Goal: Task Accomplishment & Management: Use online tool/utility

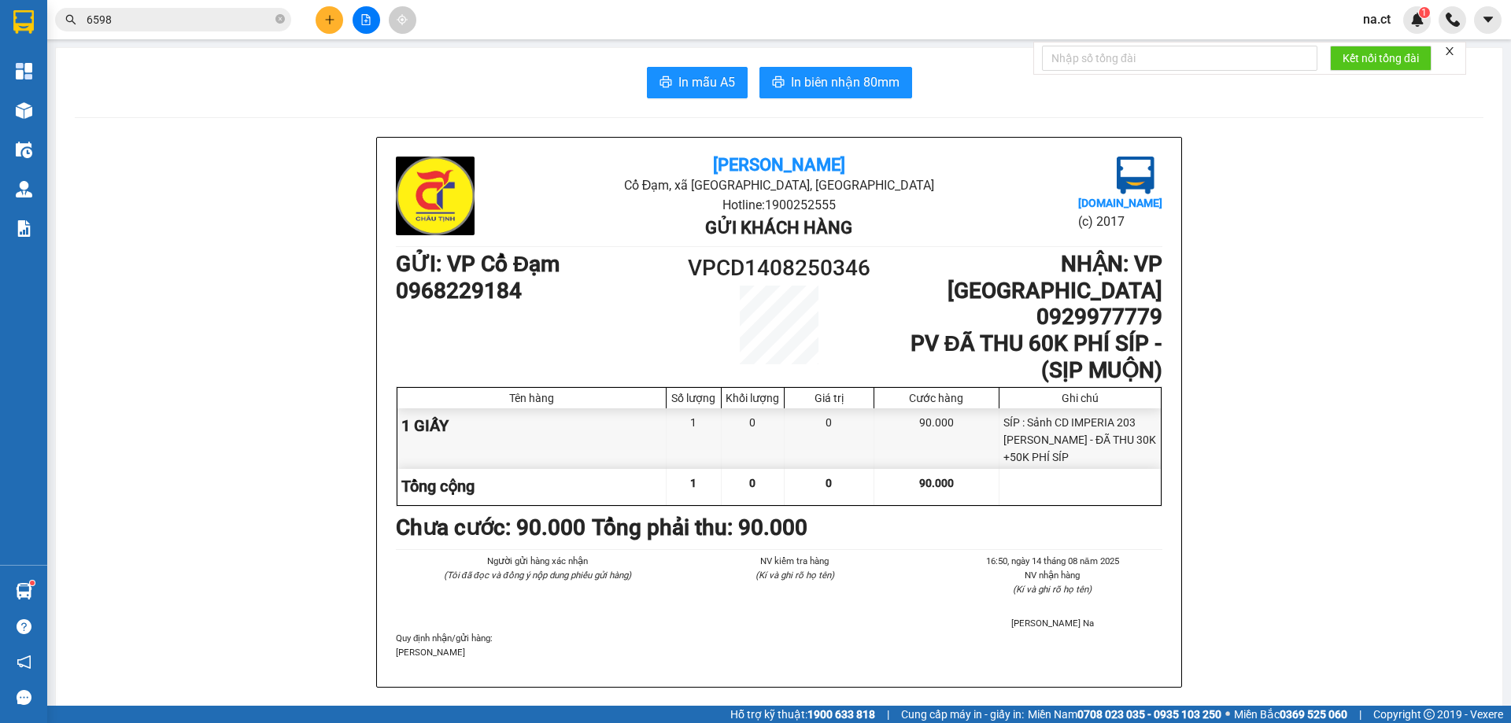
click at [141, 21] on input "6598" at bounding box center [180, 19] width 186 height 17
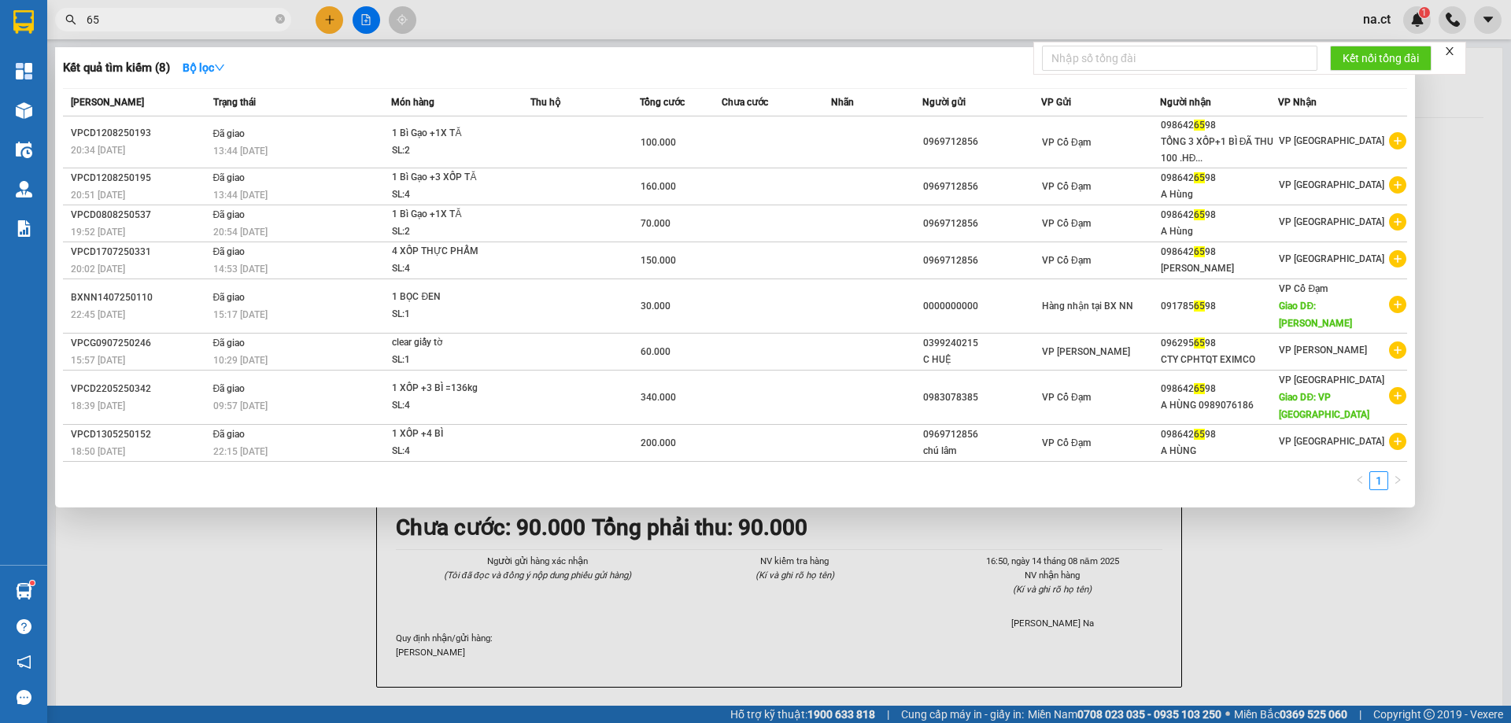
type input "6"
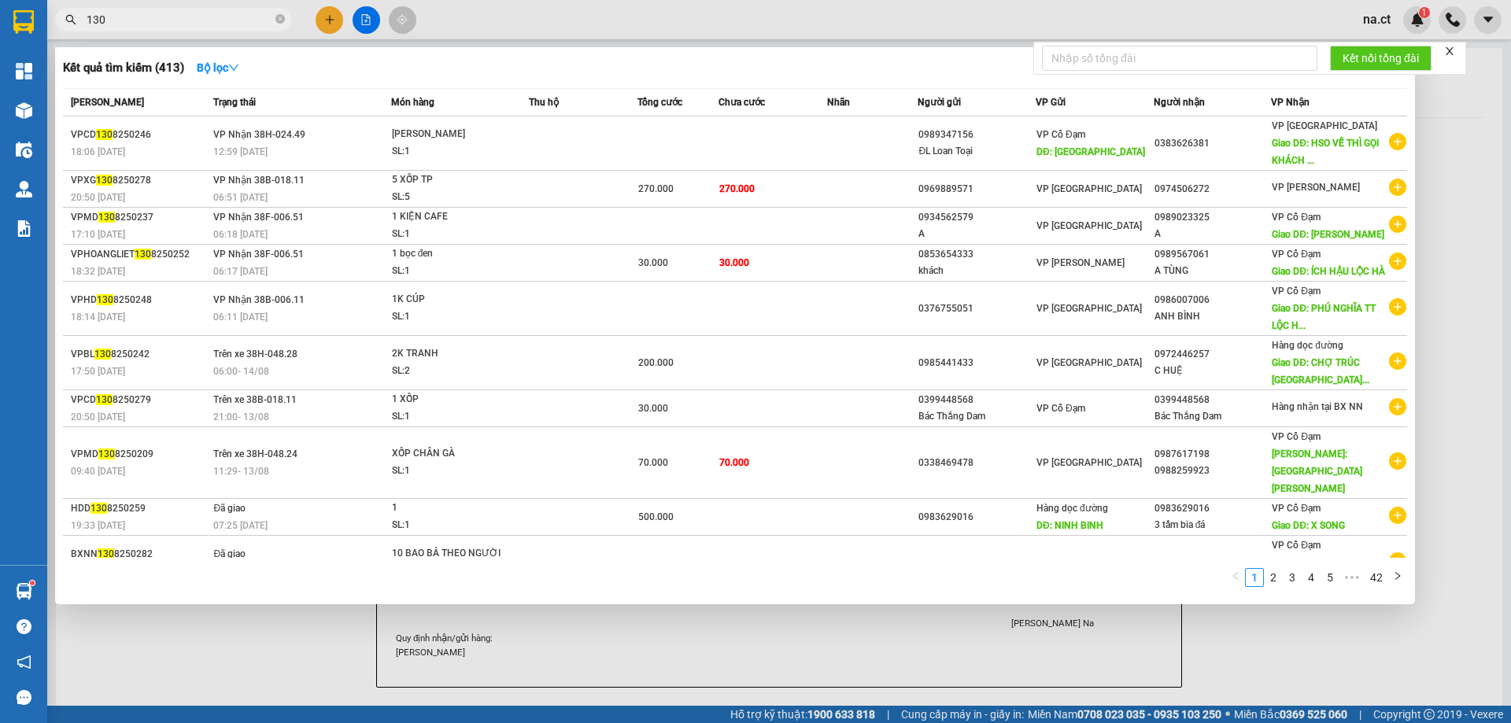
drag, startPoint x: 127, startPoint y: 20, endPoint x: 2, endPoint y: 20, distance: 124.4
click at [2, 20] on section "Kết quả tìm kiếm ( 413 ) Bộ lọc Mã ĐH Trạng thái Món hàng Thu hộ Tổng cước Chưa…" at bounding box center [755, 361] width 1511 height 723
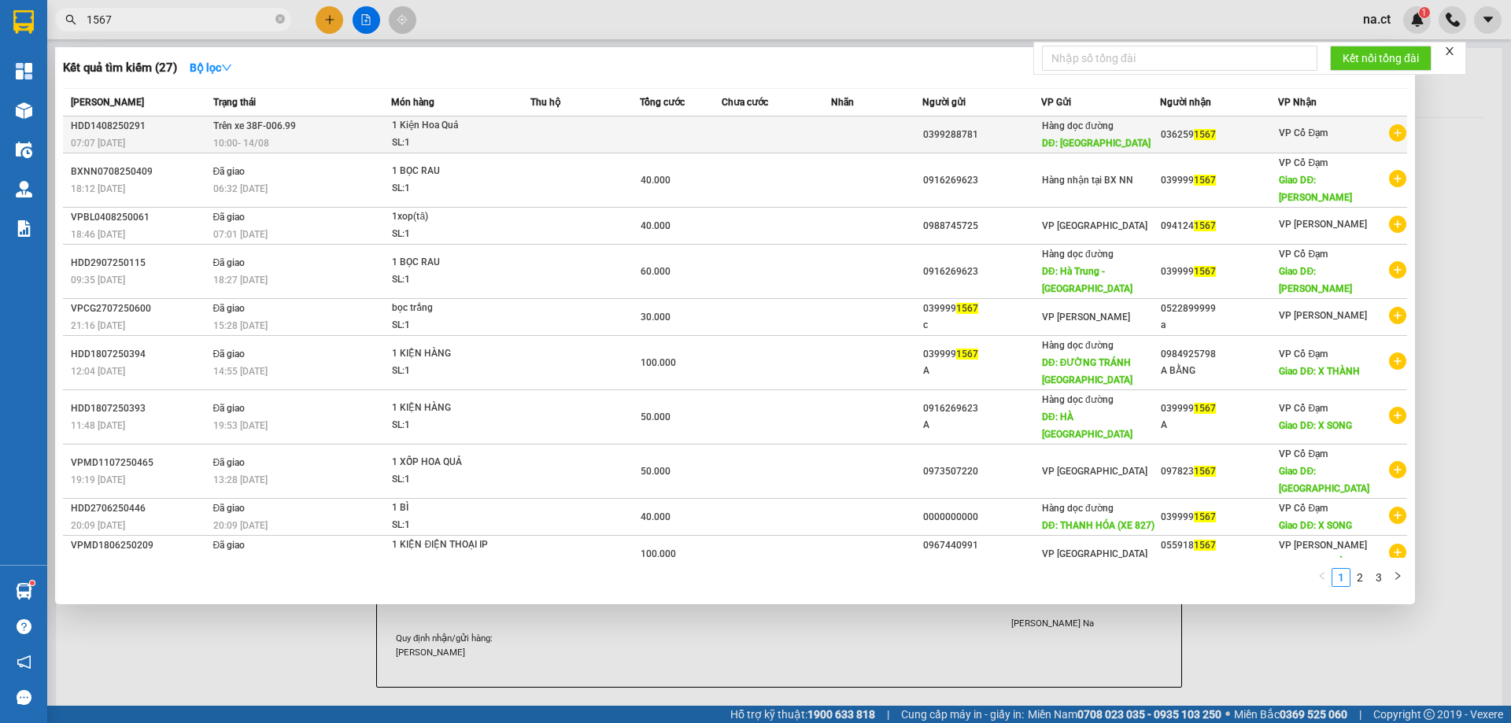
type input "1567"
click at [486, 131] on div "1 Kiện Hoa Quả" at bounding box center [451, 125] width 118 height 17
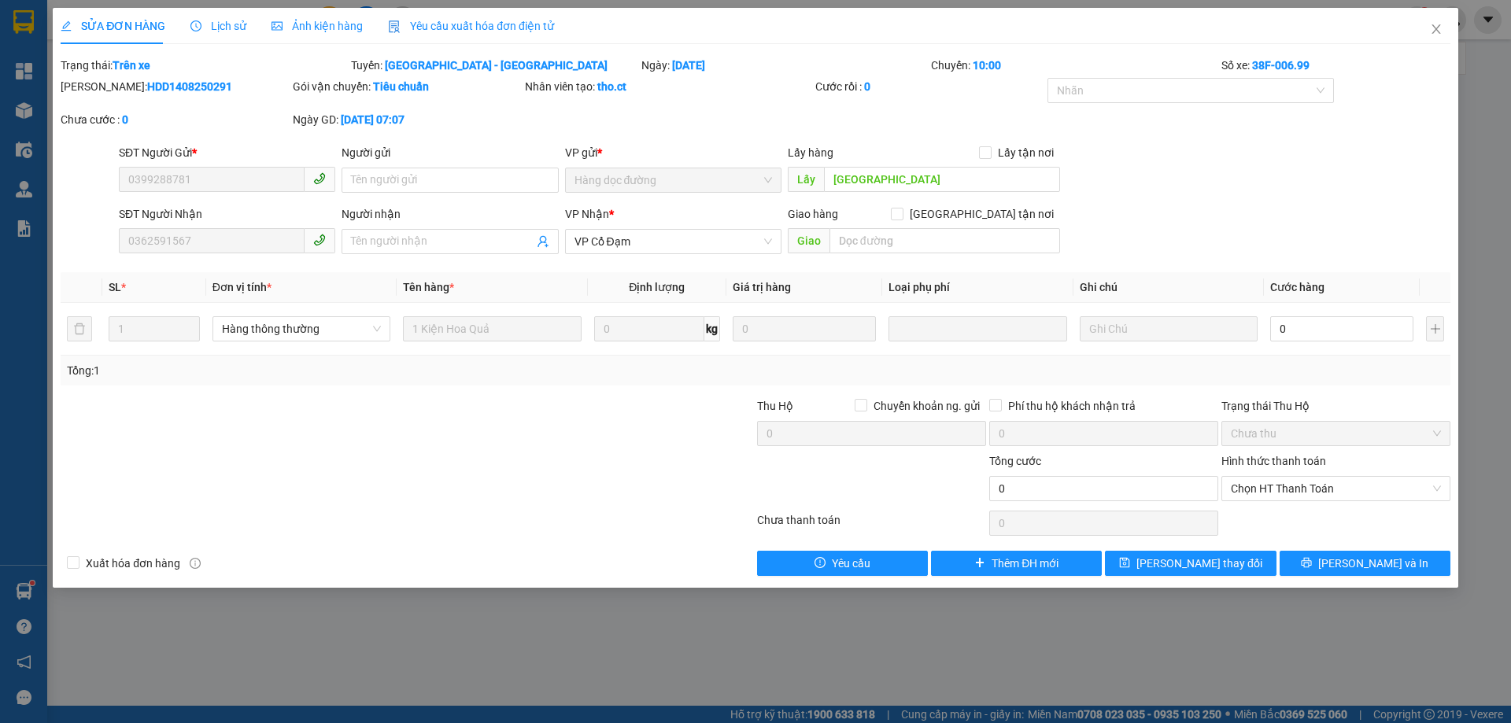
type input "0399288781"
type input "[GEOGRAPHIC_DATA]"
type input "0362591567"
click at [1444, 27] on span "Close" at bounding box center [1436, 30] width 44 height 44
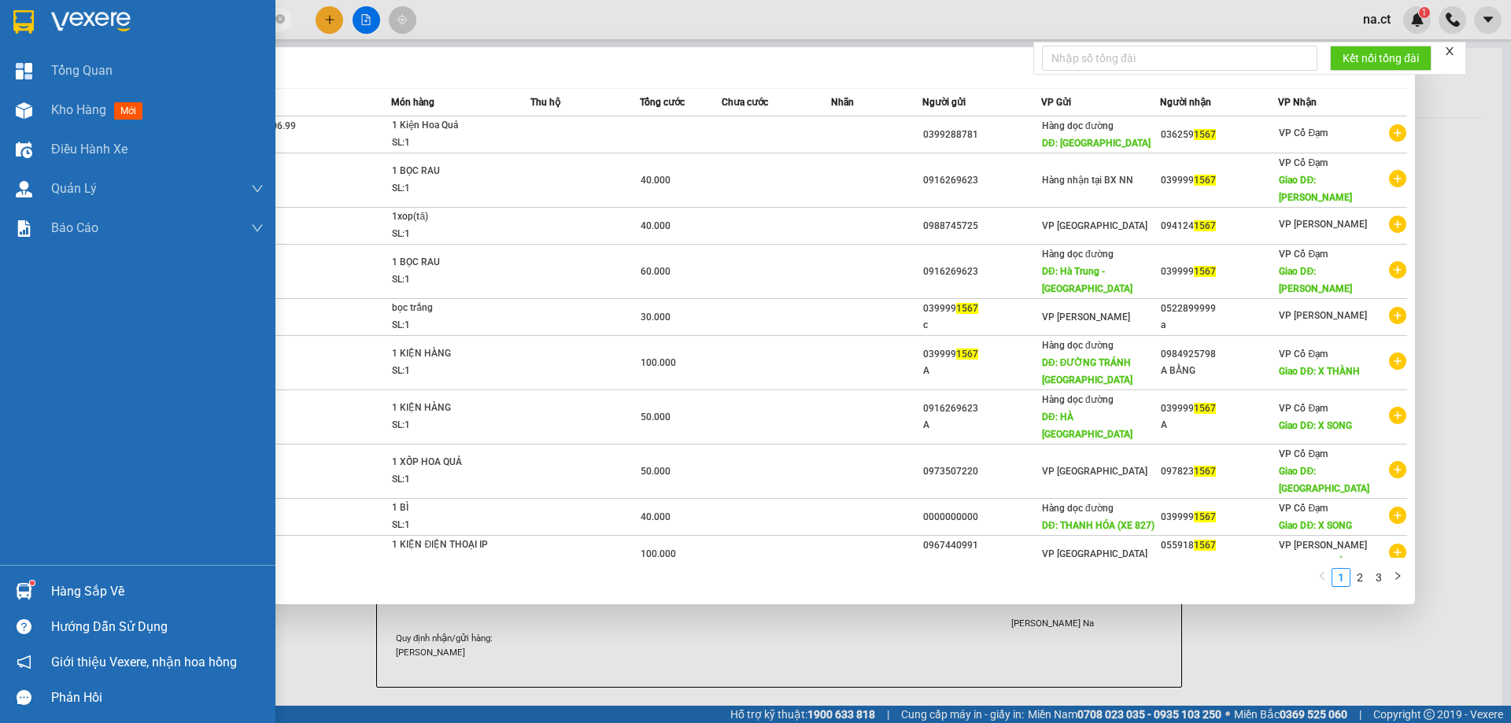
drag, startPoint x: 140, startPoint y: 20, endPoint x: 0, endPoint y: 27, distance: 140.3
click at [0, 27] on section "Kết quả tìm kiếm ( 27 ) Bộ lọc Mã ĐH Trạng thái Món hàng Thu hộ Tổng cước Chưa …" at bounding box center [755, 361] width 1511 height 723
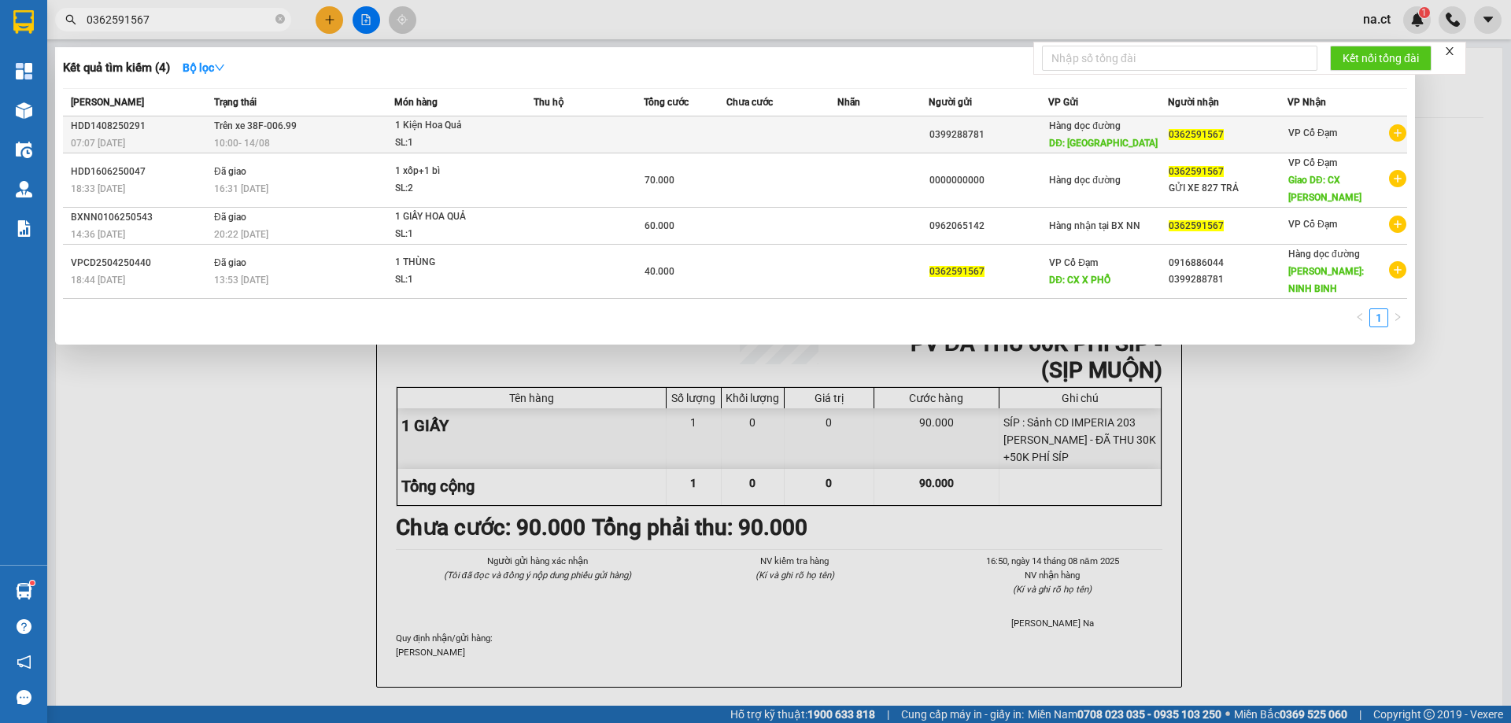
type input "0362591567"
click at [508, 131] on div "1 Kiện Hoa Quả" at bounding box center [454, 125] width 118 height 17
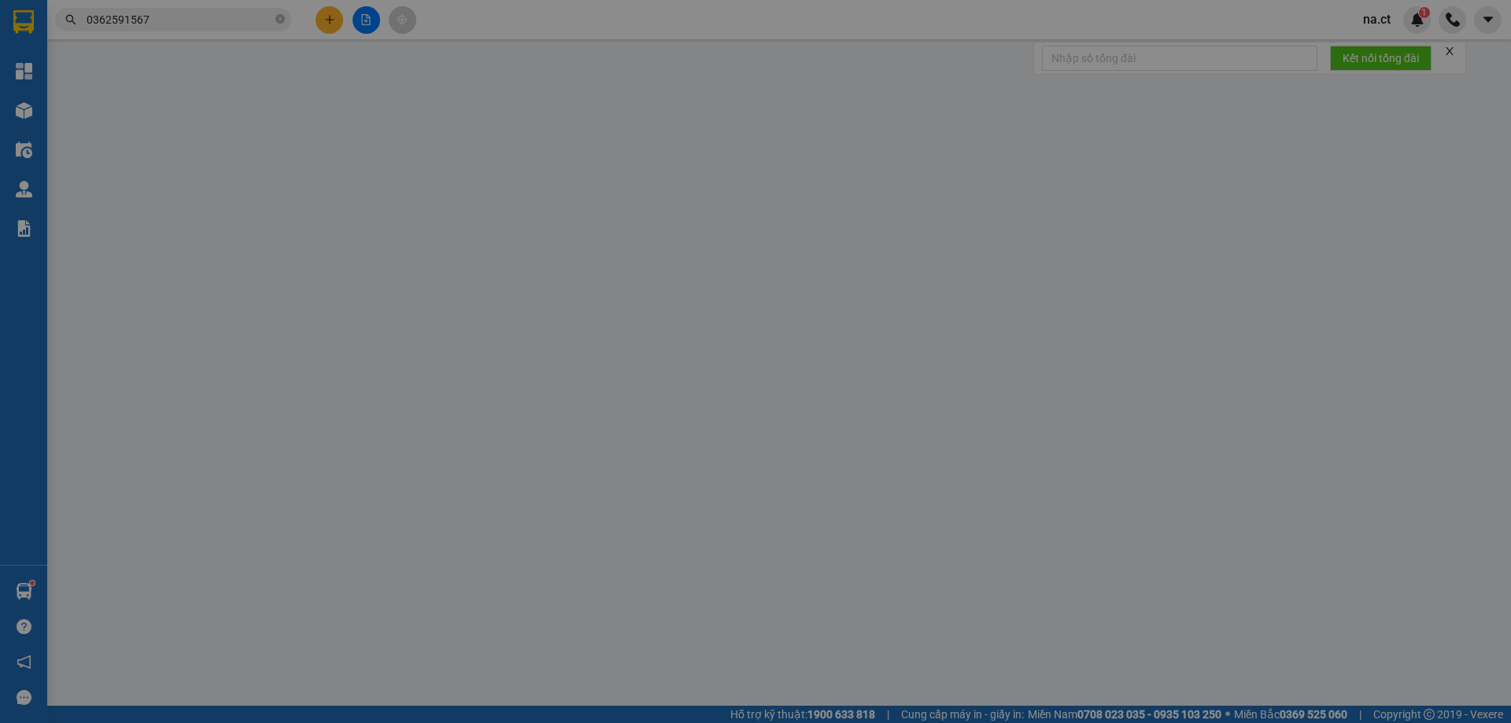
type input "0399288781"
type input "[GEOGRAPHIC_DATA]"
type input "0362591567"
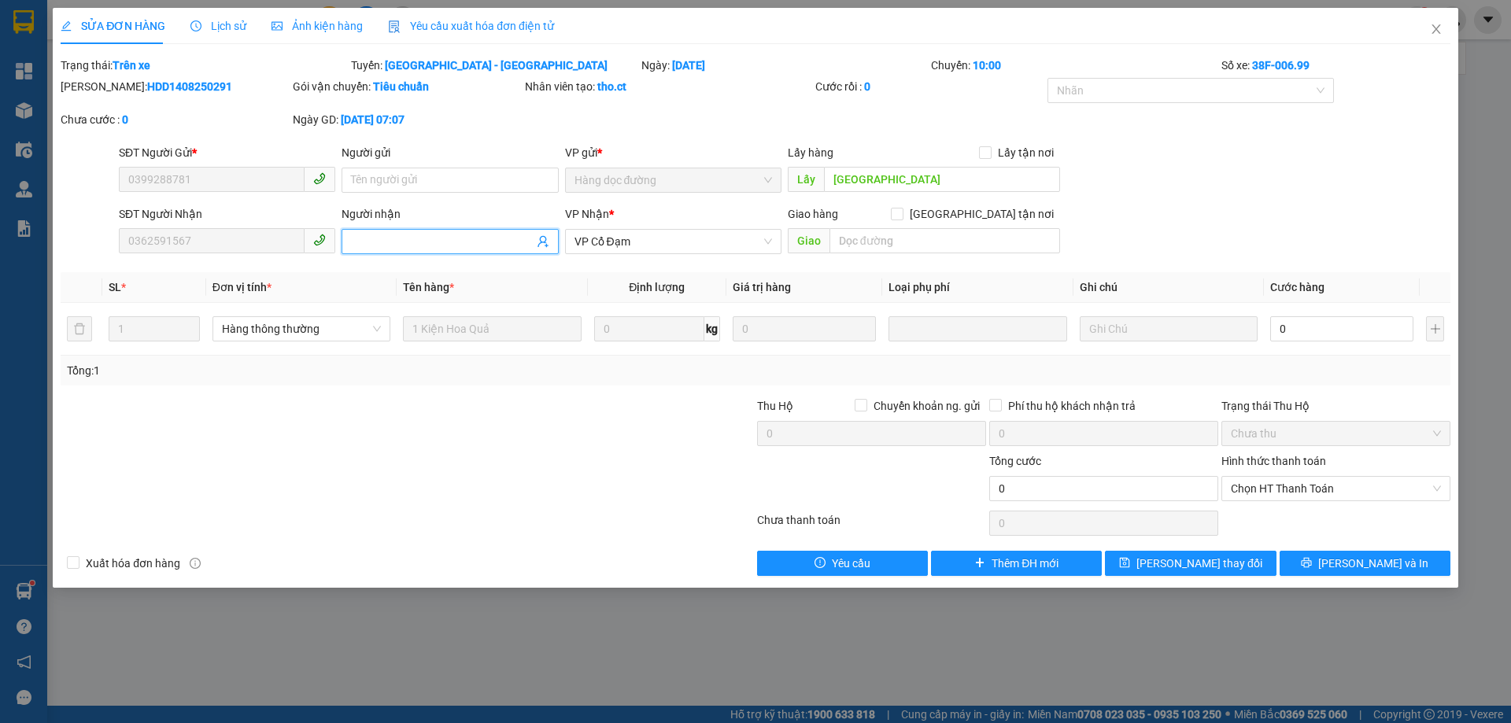
click at [378, 240] on input "Người nhận" at bounding box center [442, 241] width 182 height 17
type input "2 XỐP GỬI 824 TRẢ"
click at [1391, 564] on span "[PERSON_NAME] và In" at bounding box center [1373, 563] width 110 height 17
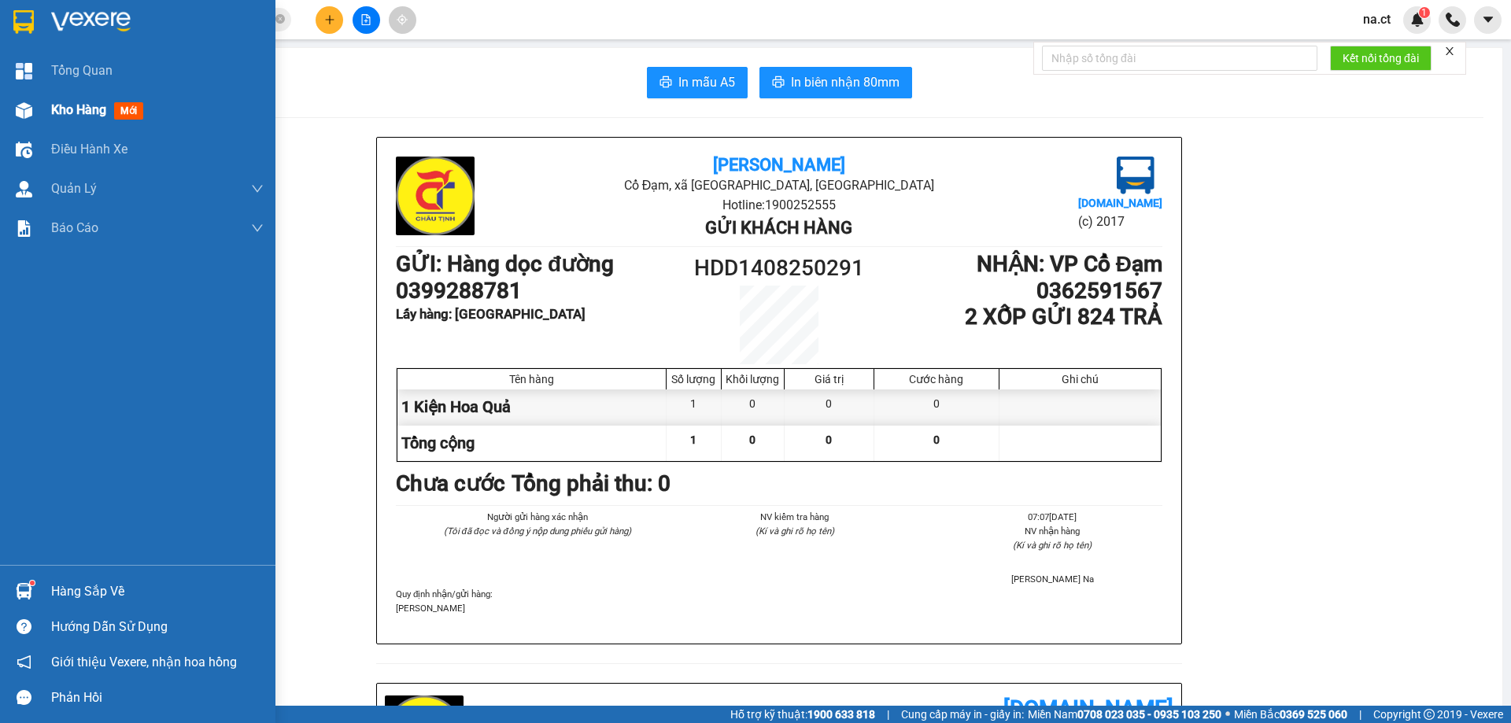
click at [75, 106] on span "Kho hàng" at bounding box center [78, 109] width 55 height 15
